Goal: Find specific page/section: Locate item on page

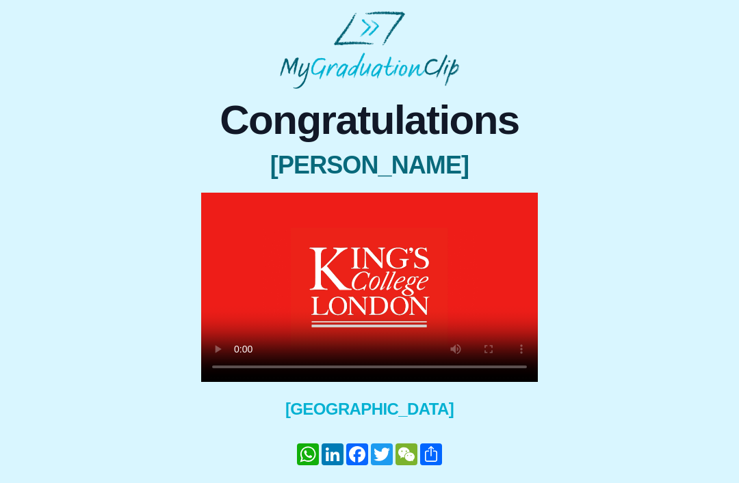
click at [373, 278] on video at bounding box center [369, 287] width 336 height 189
